Goal: Task Accomplishment & Management: Manage account settings

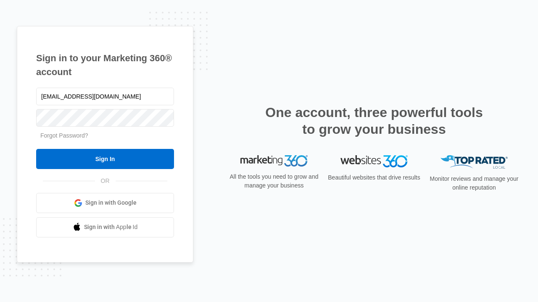
type input "[EMAIL_ADDRESS][DOMAIN_NAME]"
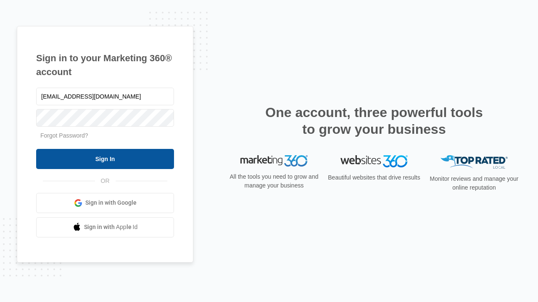
click at [105, 159] on input "Sign In" at bounding box center [105, 159] width 138 height 20
